Goal: Information Seeking & Learning: Learn about a topic

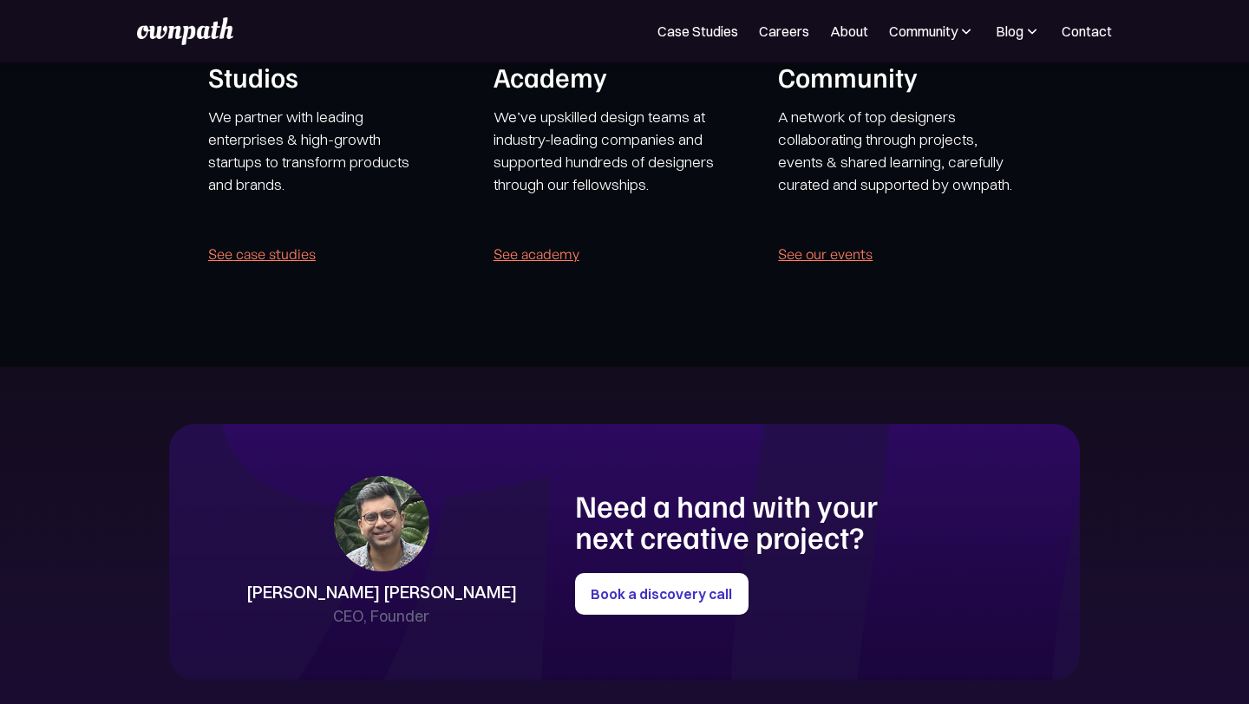
scroll to position [3336, 0]
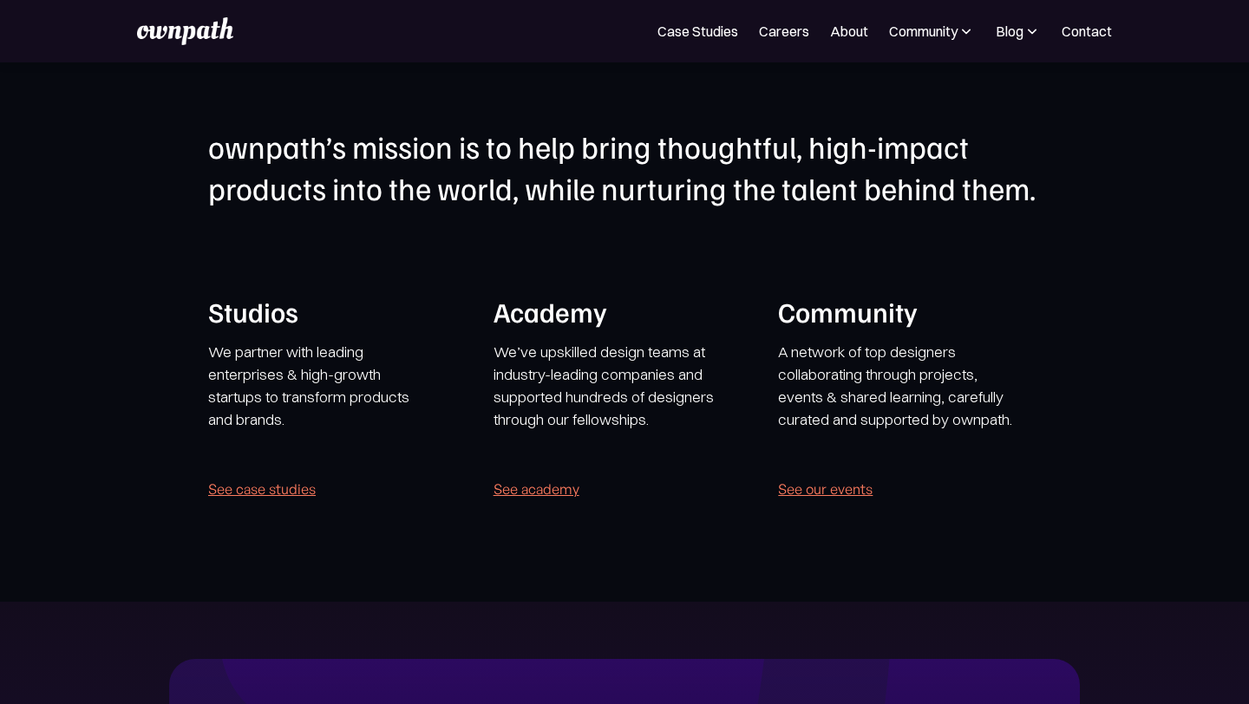
click at [290, 399] on p "We partner with leading enterprises & high-growth startups to transform product…" at bounding box center [318, 397] width 220 height 113
click at [270, 489] on link "See case studies" at bounding box center [262, 489] width 108 height 24
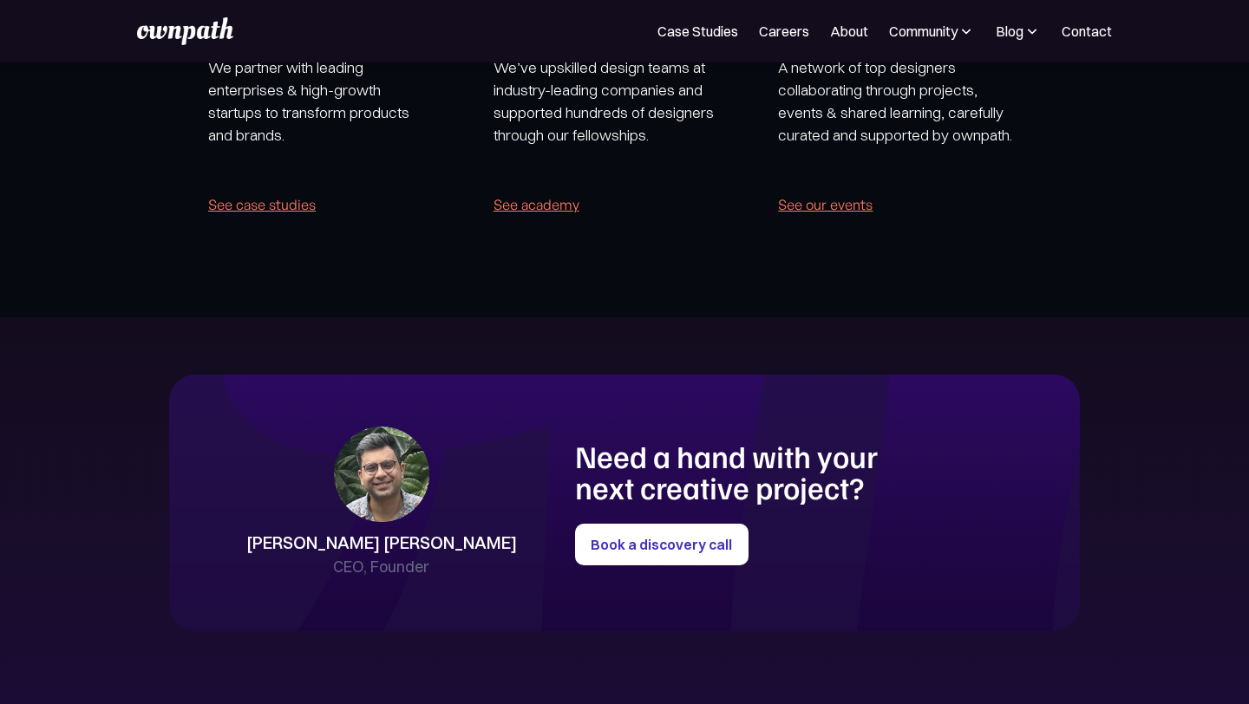
scroll to position [3497, 0]
